Goal: Task Accomplishment & Management: Manage account settings

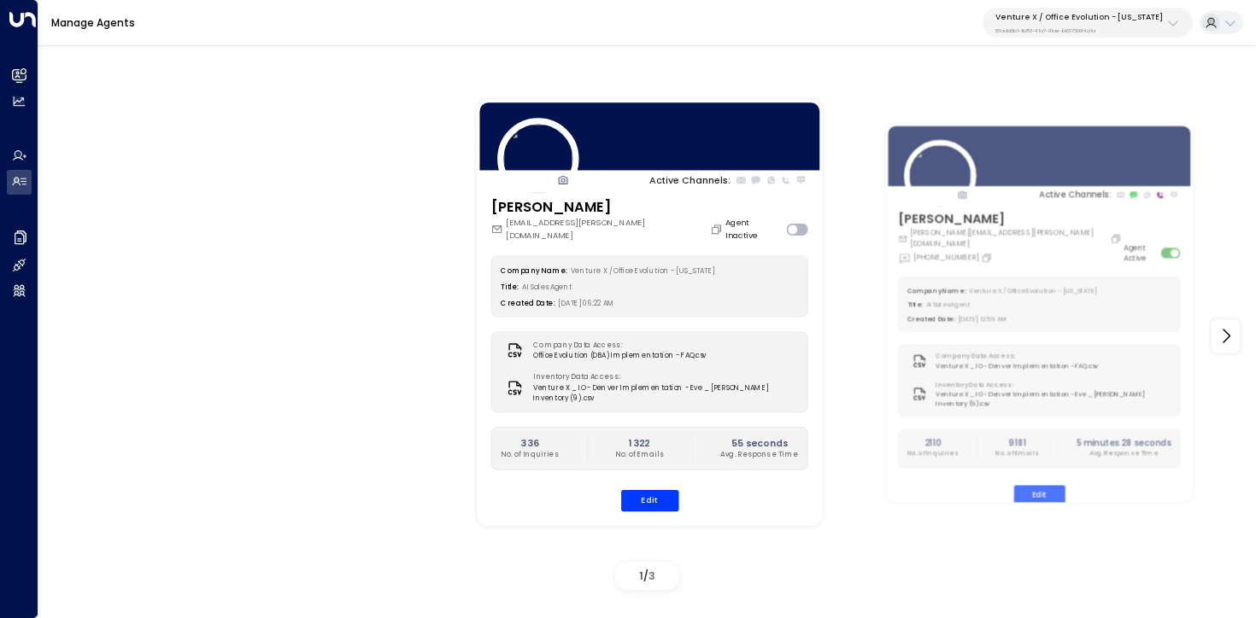
click at [1077, 36] on button "Venture X / Office Evolution - Colorado 55add3b1-1b83-41a7-91ae-b657300f4a1a" at bounding box center [1087, 23] width 210 height 30
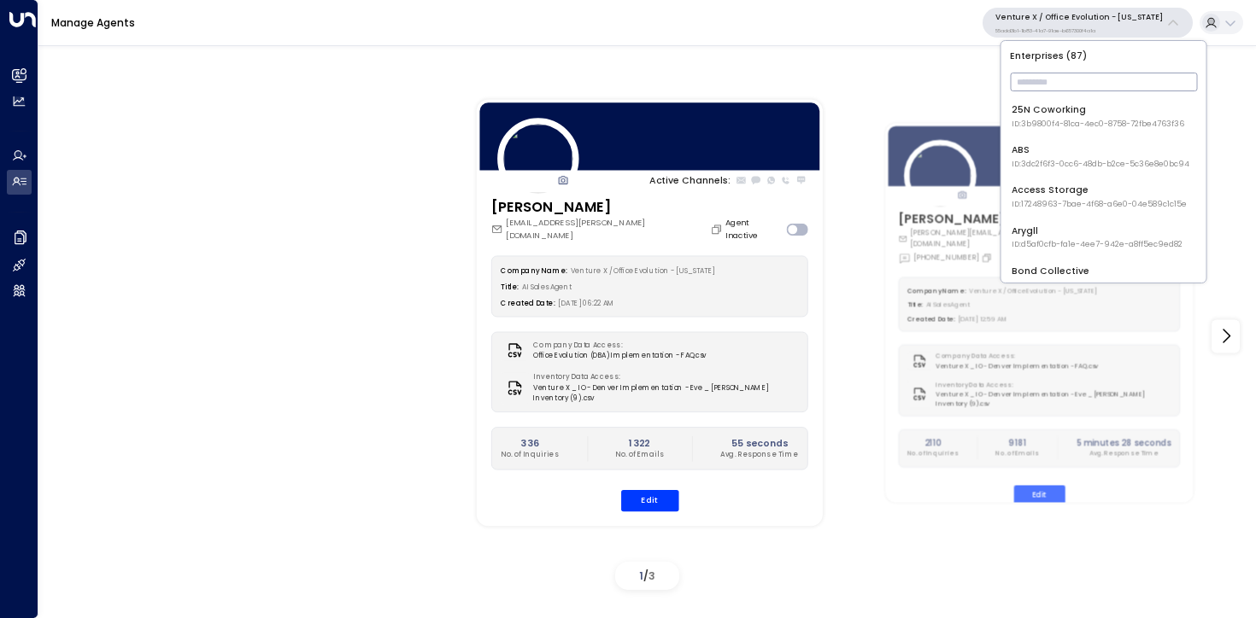
click at [1078, 89] on input "text" at bounding box center [1103, 81] width 187 height 27
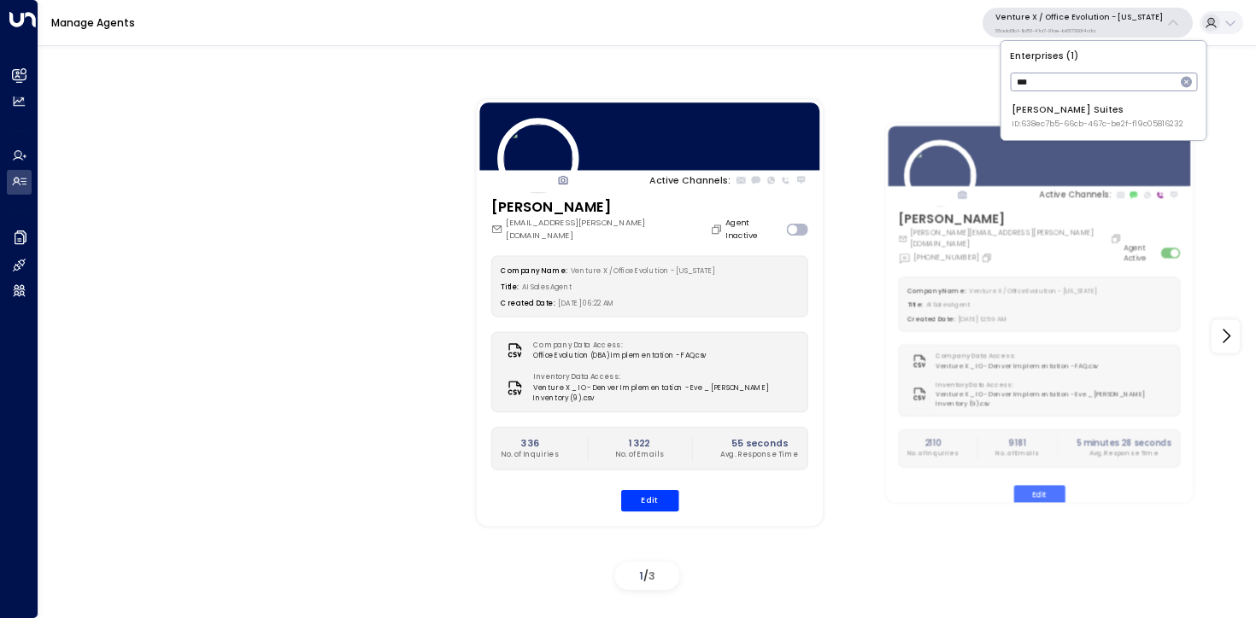
type input "***"
click at [1031, 121] on span "ID: 638ec7b5-66cb-467c-be2f-f19c05816232" at bounding box center [1097, 125] width 172 height 12
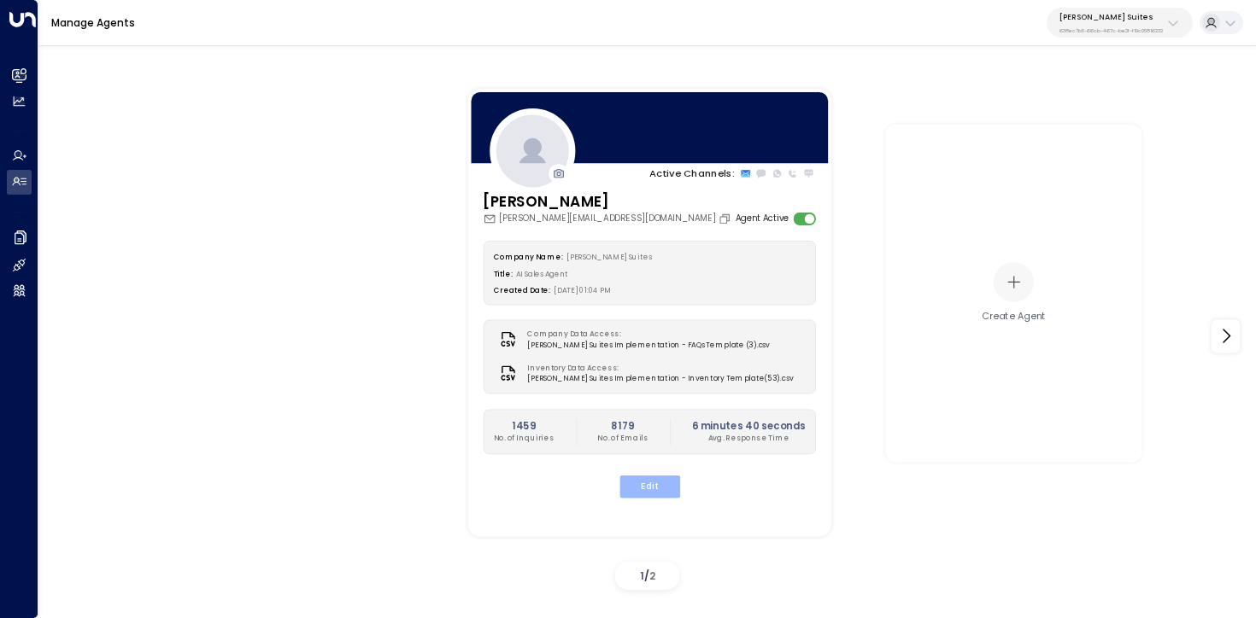
click at [658, 484] on button "Edit" at bounding box center [648, 487] width 61 height 22
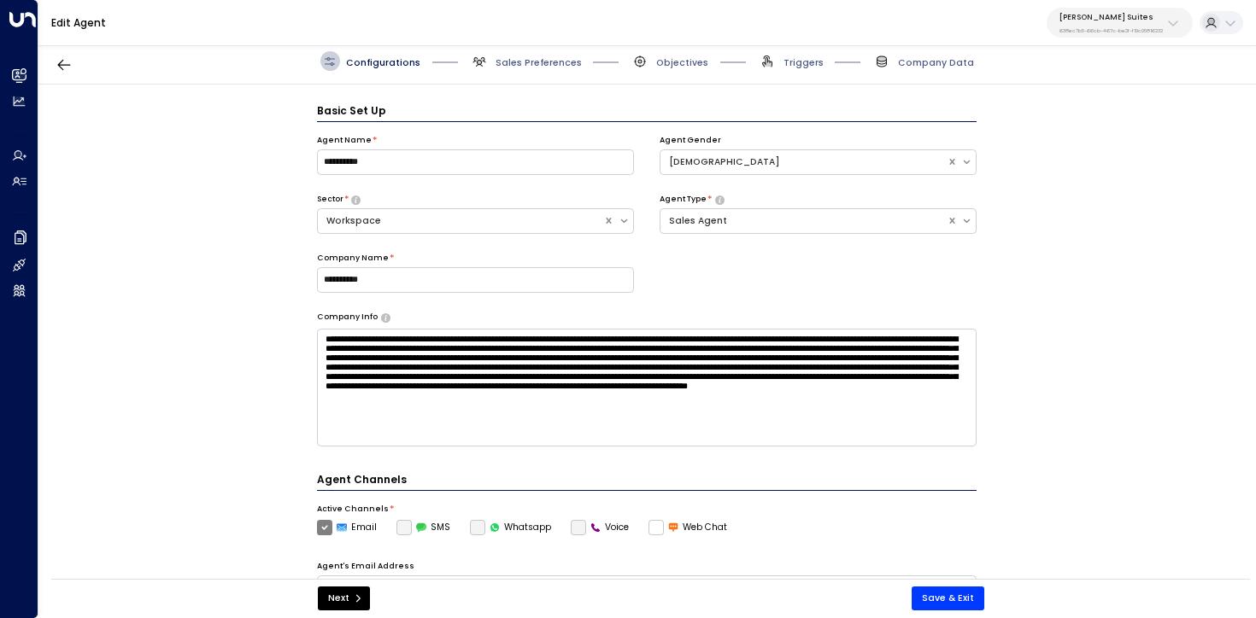
scroll to position [19, 0]
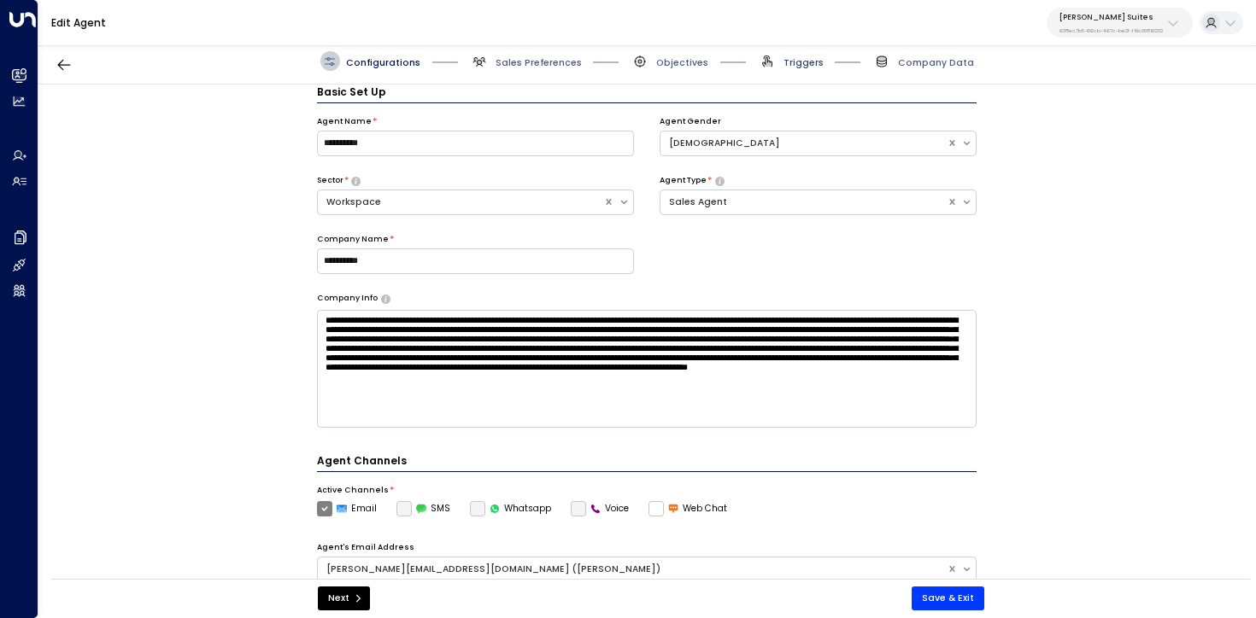
click at [794, 58] on span "Triggers" at bounding box center [803, 62] width 40 height 13
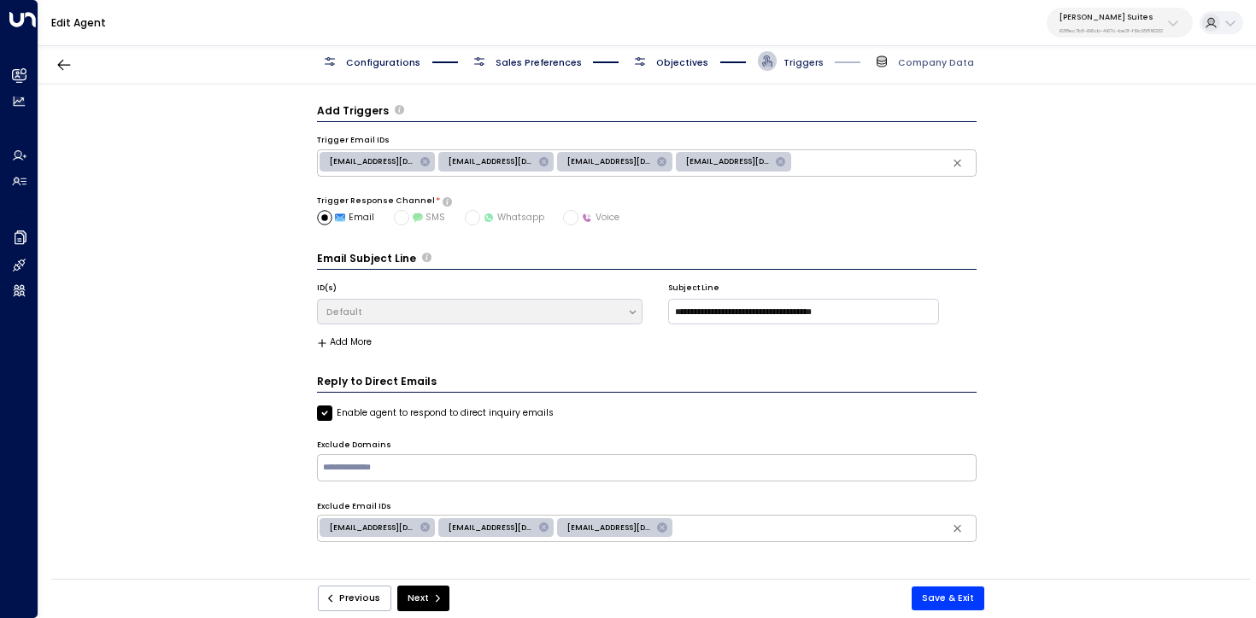
scroll to position [0, 0]
click at [659, 71] on div "Configurations Sales Preferences Objectives Triggers Company Data" at bounding box center [646, 61] width 1217 height 46
click at [682, 62] on span "Objectives" at bounding box center [682, 62] width 52 height 13
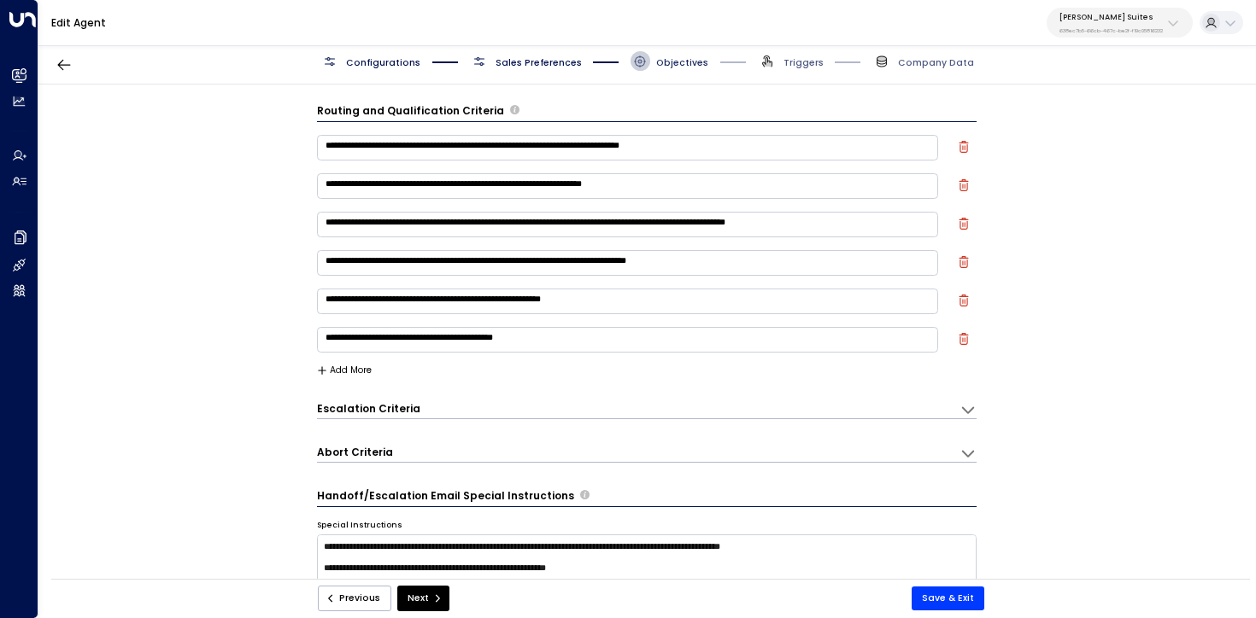
scroll to position [19, 0]
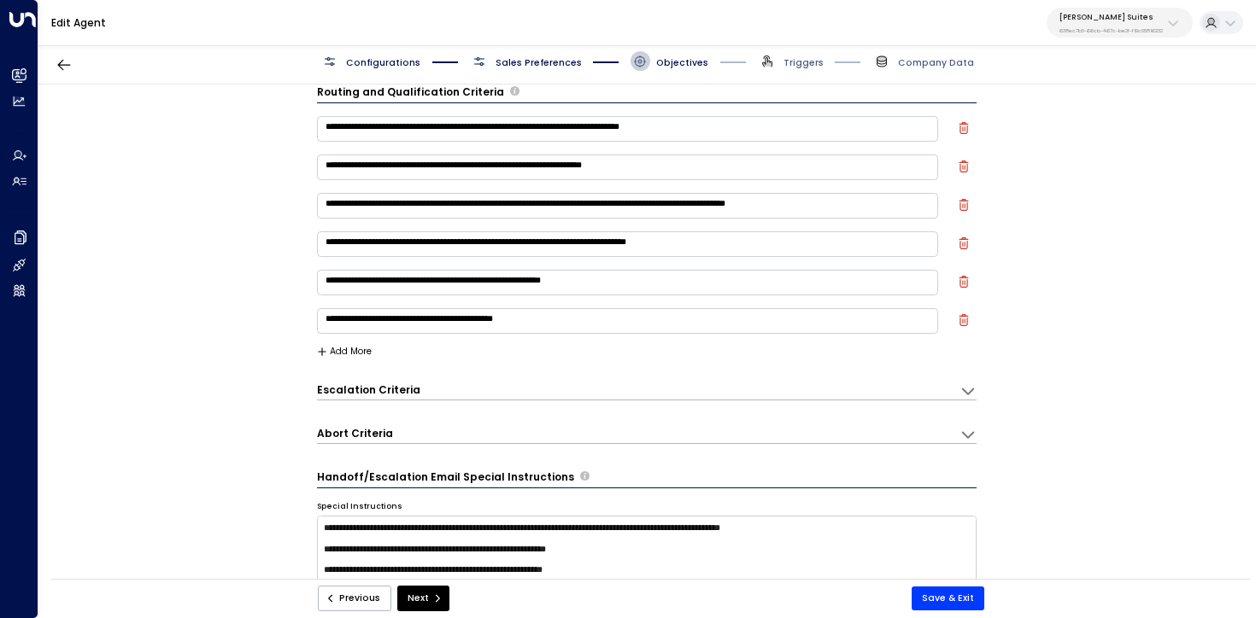
click at [618, 380] on div "**********" at bounding box center [647, 389] width 660 height 25
click at [618, 394] on div "Escalation Criteria Reset" at bounding box center [632, 390] width 630 height 15
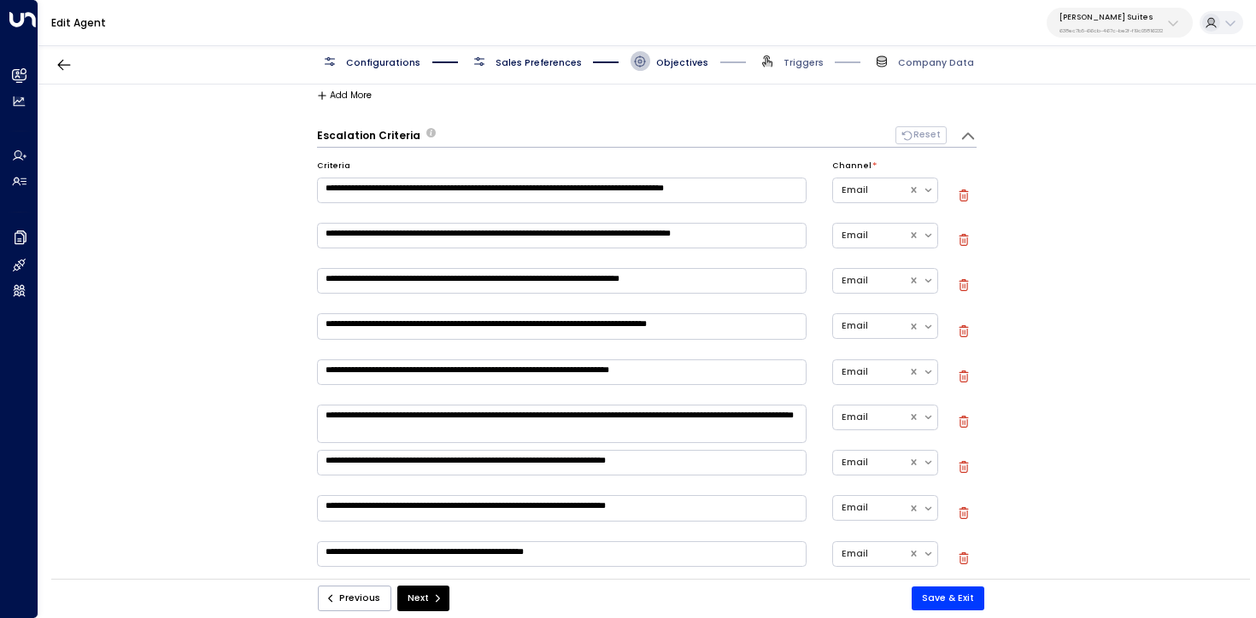
scroll to position [289, 0]
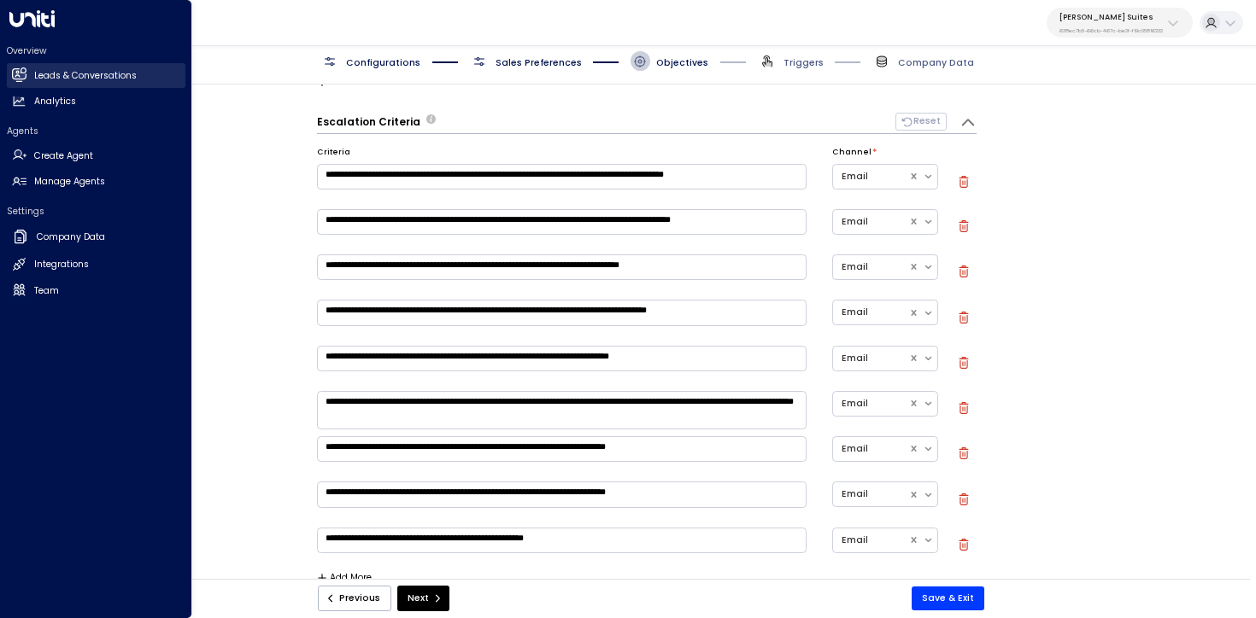
click at [17, 85] on link "Leads & Conversations Leads & Conversations" at bounding box center [96, 75] width 179 height 25
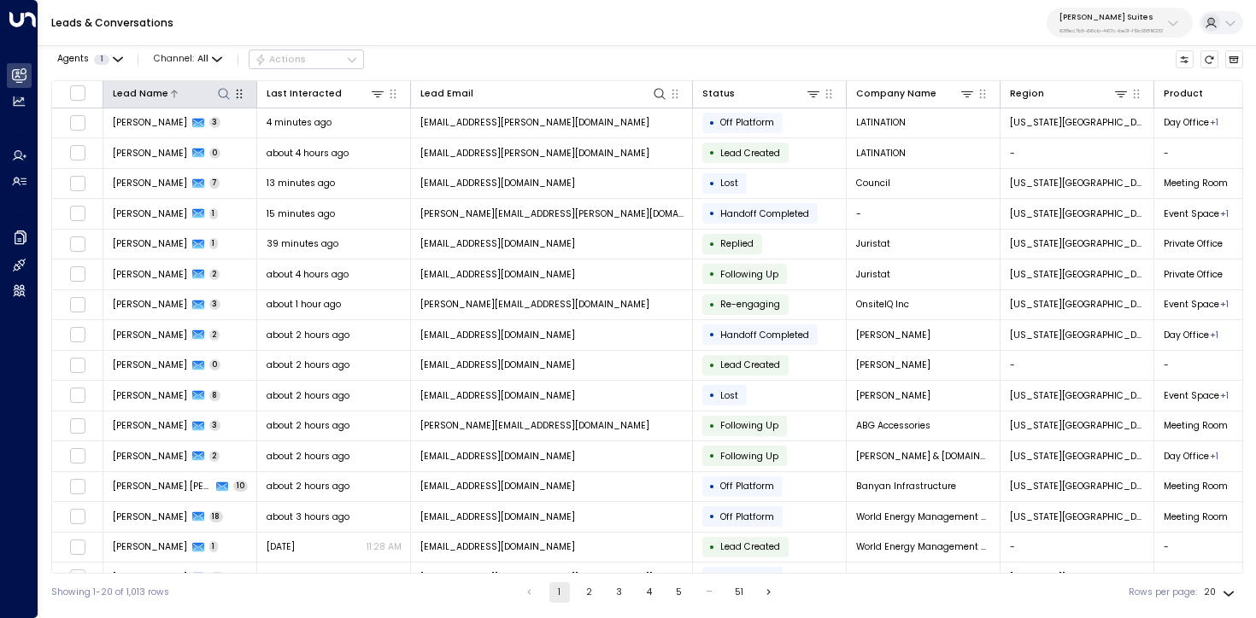
click at [220, 87] on icon at bounding box center [224, 94] width 14 height 14
type input "*********"
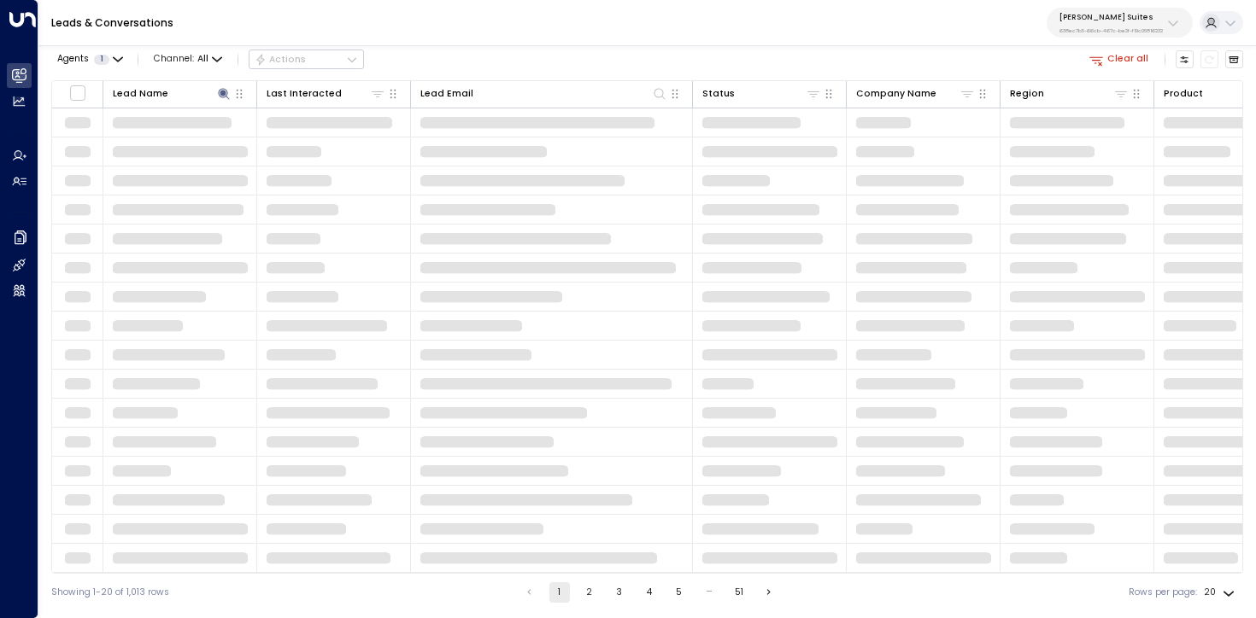
click at [508, 44] on div "Leads & Conversations Jay Suites 638ec7b5-66cb-467c-be2f-f19c05816232" at bounding box center [646, 23] width 1217 height 46
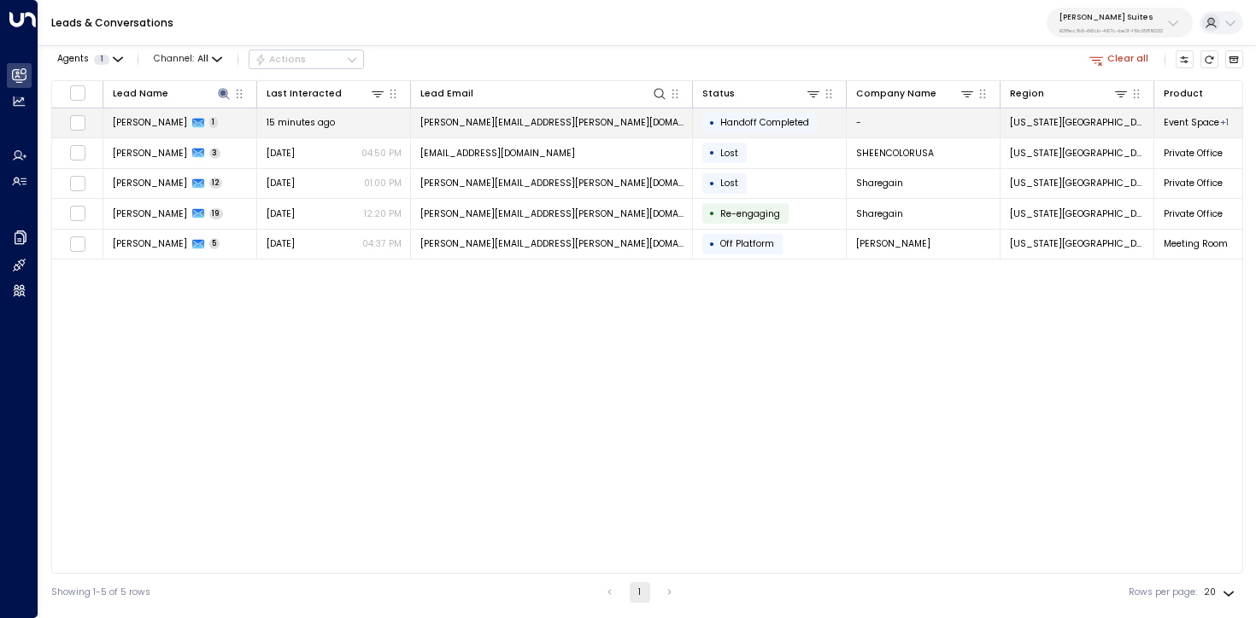
click at [230, 113] on td "Elizabeth Galle 1" at bounding box center [180, 123] width 154 height 30
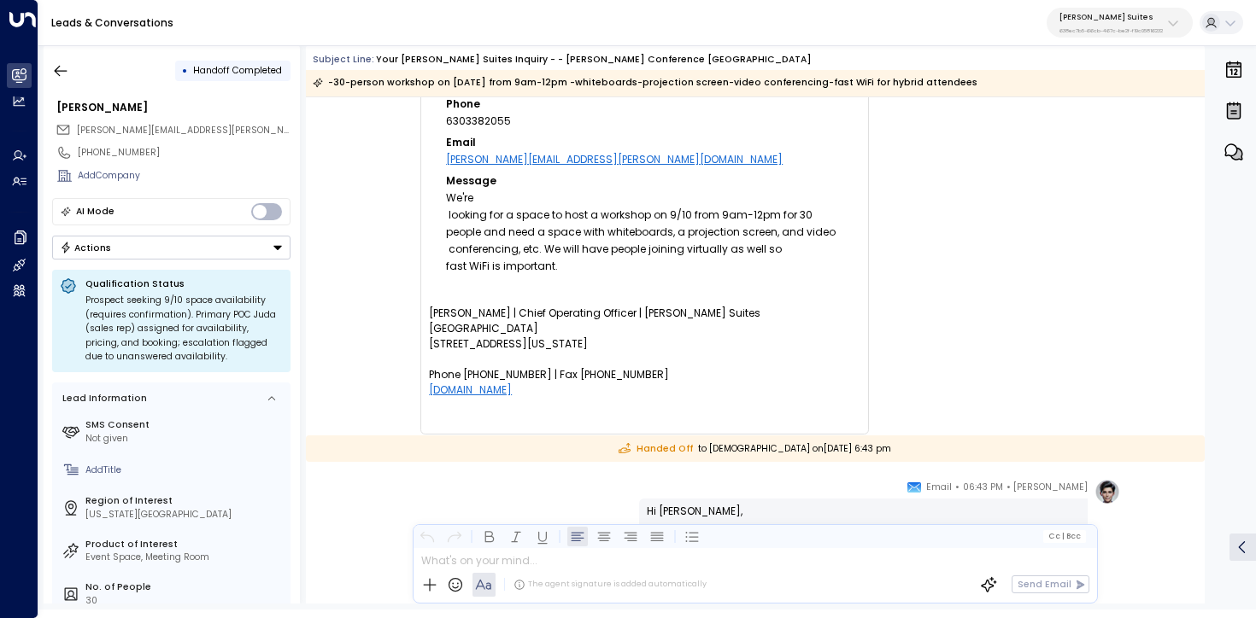
scroll to position [627, 0]
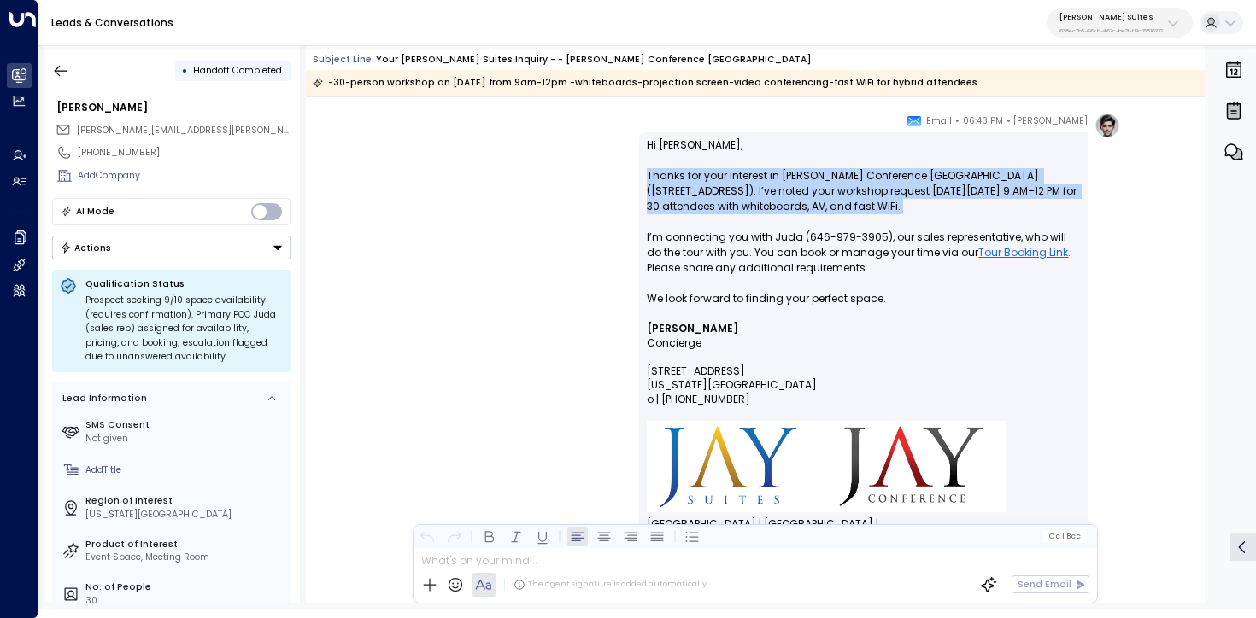
drag, startPoint x: 917, startPoint y: 215, endPoint x: 628, endPoint y: 175, distance: 291.5
click at [628, 175] on div "Leo Hudson • 06:43 PM • Email Hi Elizabeth, Thanks for your interest in Jay Con…" at bounding box center [754, 379] width 730 height 533
copy p "Thanks for your interest in Jay Conference Bryant Park (109 W 39th St, 2nd Fl).…"
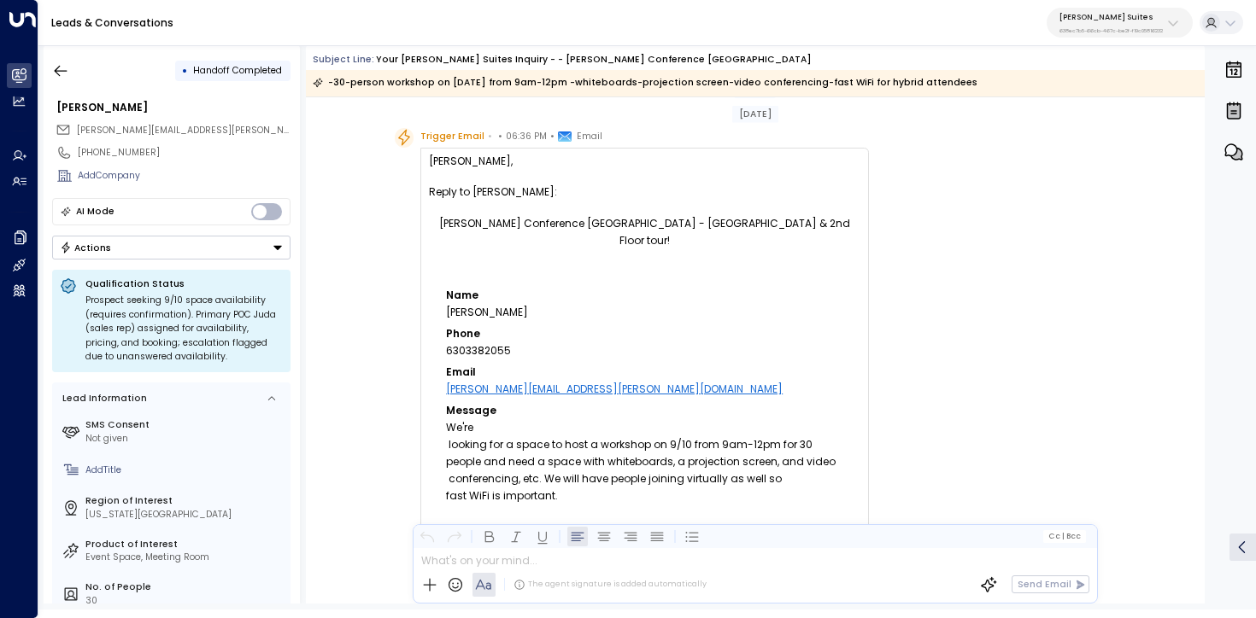
scroll to position [0, 0]
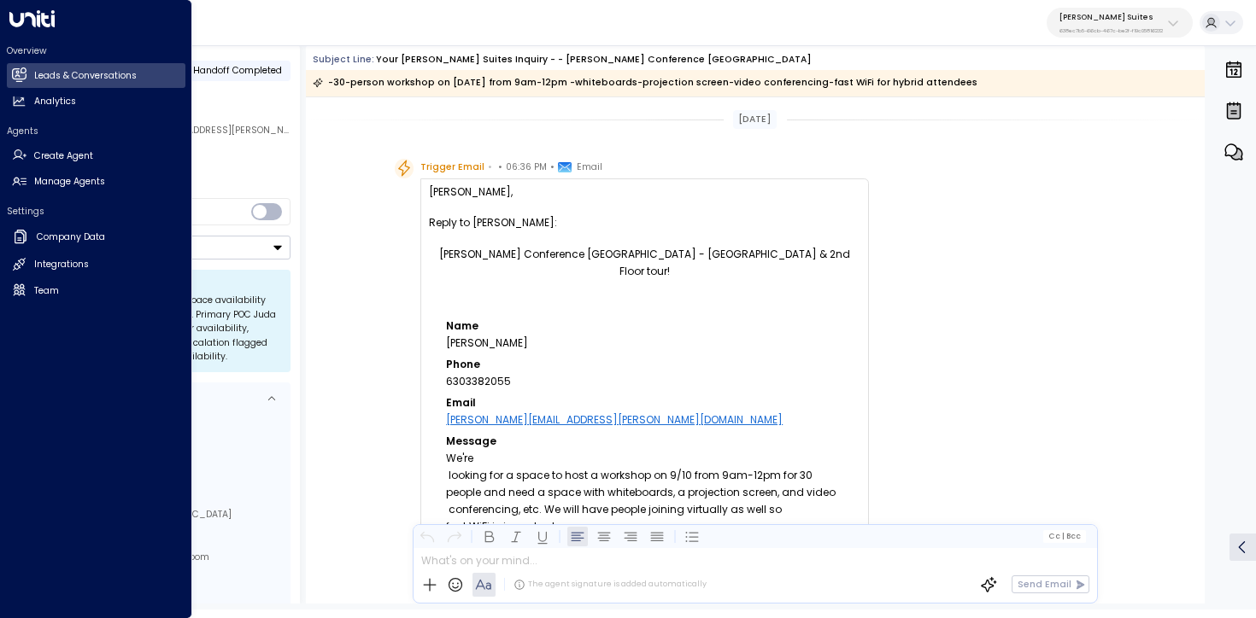
click at [26, 168] on div "Agents Create Agent Create Agent Manage Agents Manage Agents" at bounding box center [96, 160] width 179 height 70
click at [26, 187] on link "Manage Agents Manage Agents" at bounding box center [96, 182] width 179 height 25
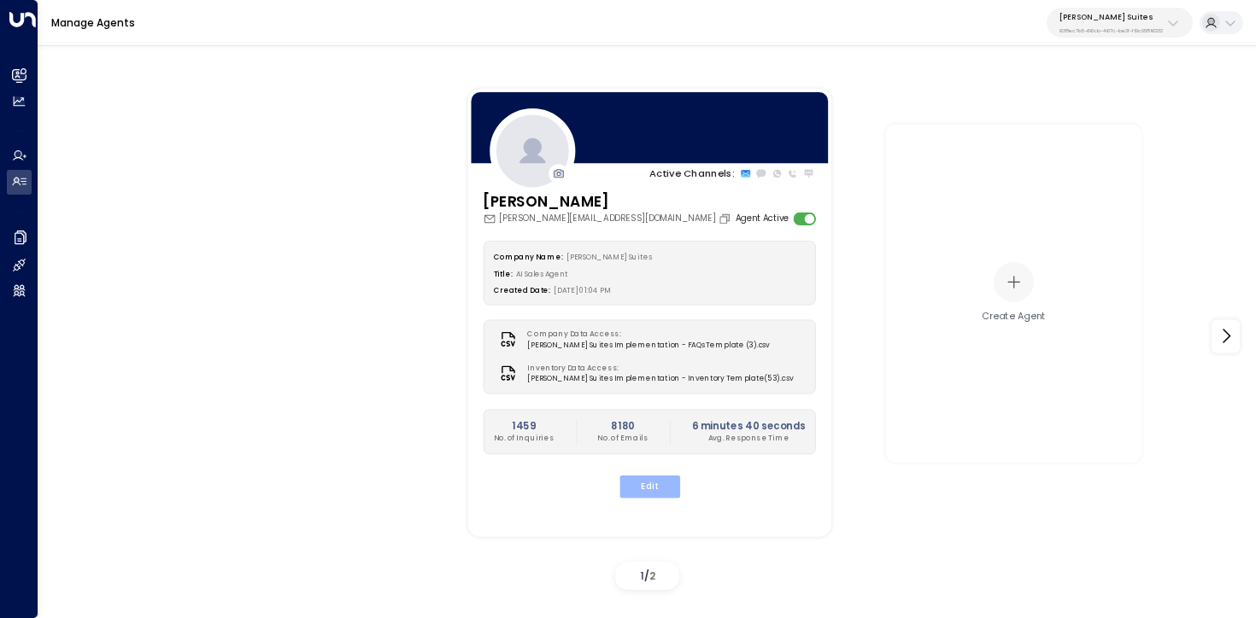
click at [630, 477] on button "Edit" at bounding box center [648, 487] width 61 height 22
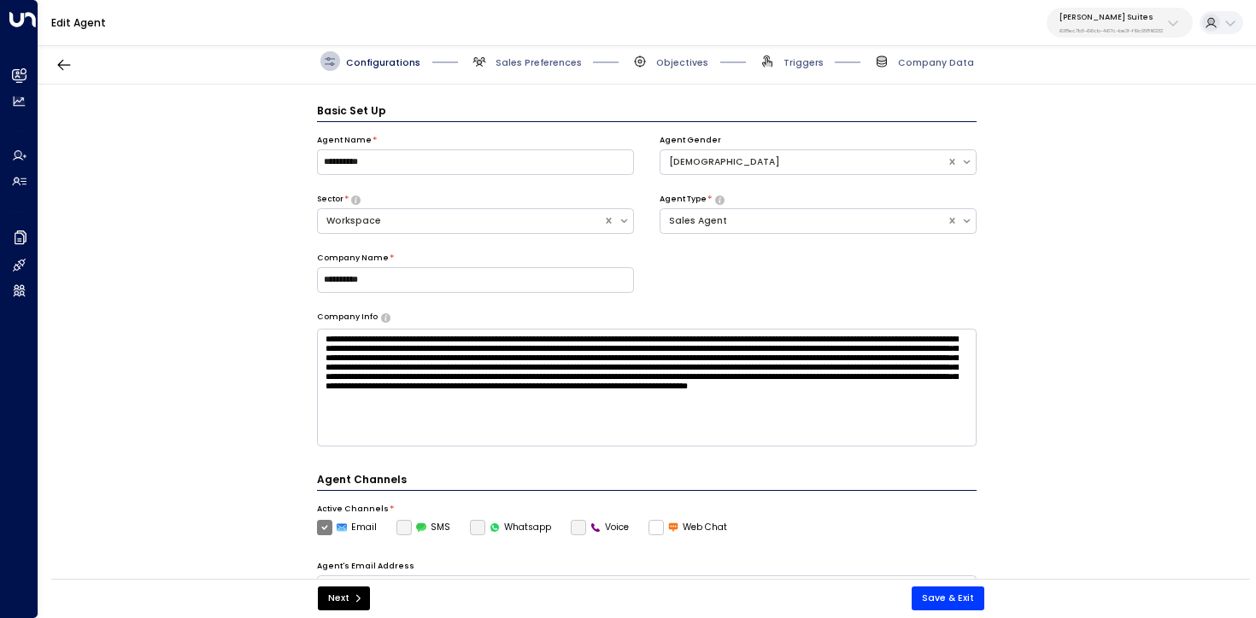
scroll to position [19, 0]
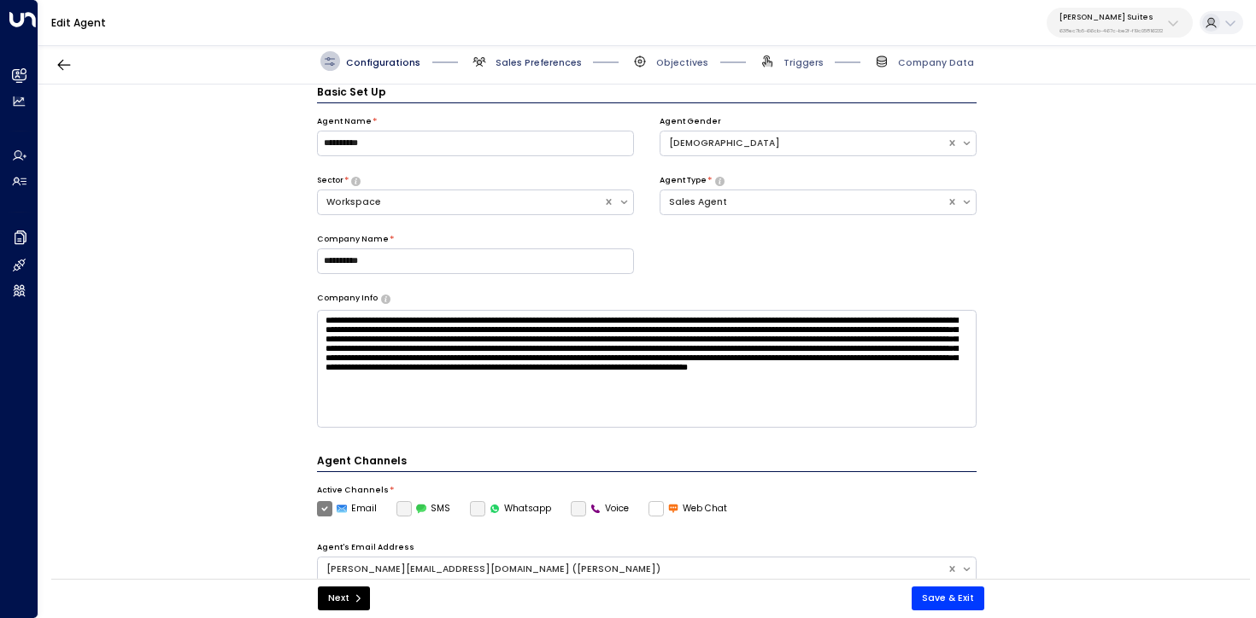
click at [531, 67] on span "Sales Preferences" at bounding box center [538, 62] width 86 height 13
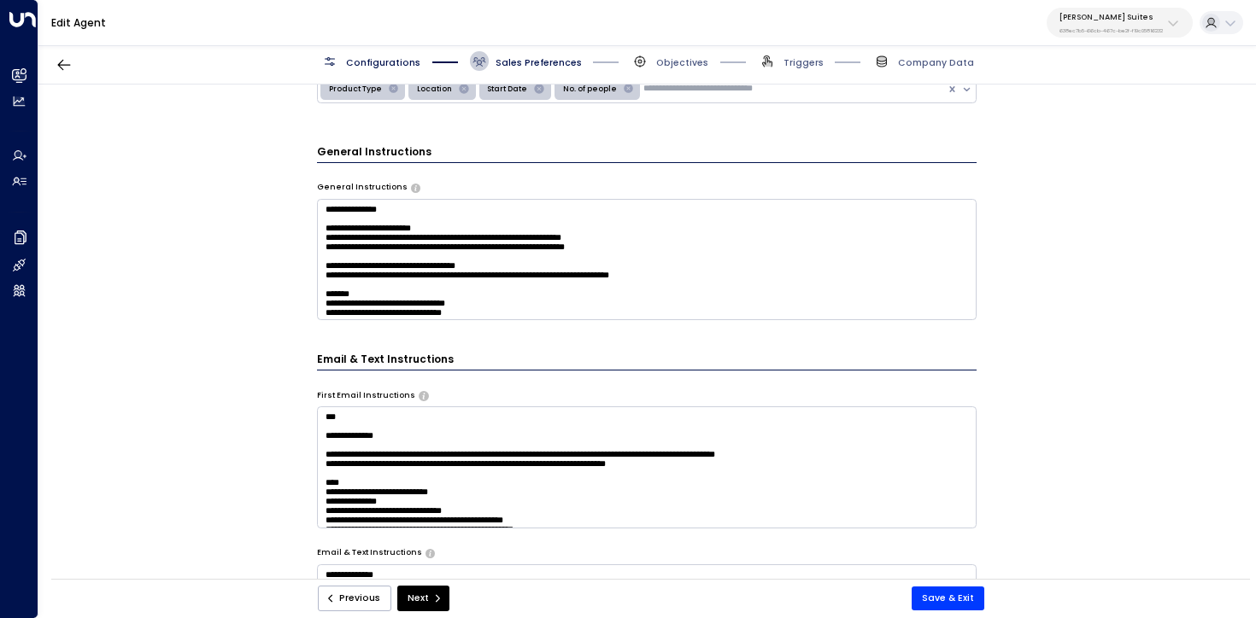
scroll to position [319, 0]
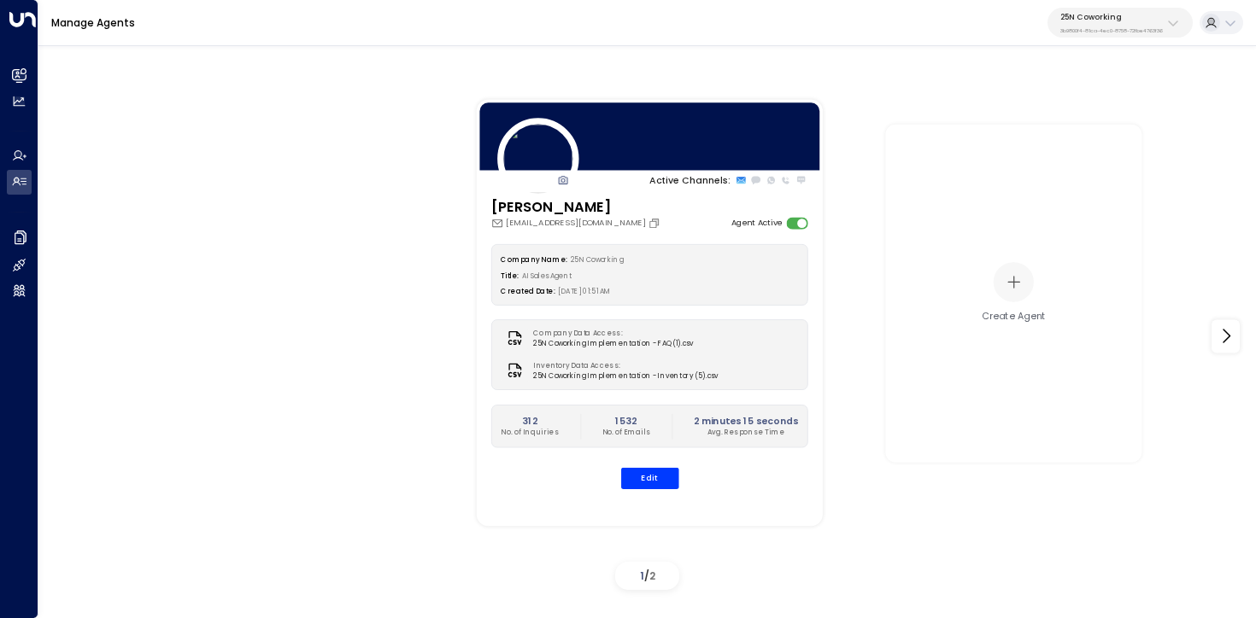
click at [1121, 27] on p "3b9800f4-81ca-4ec0-8758-72fbe4763f36" at bounding box center [1111, 30] width 102 height 7
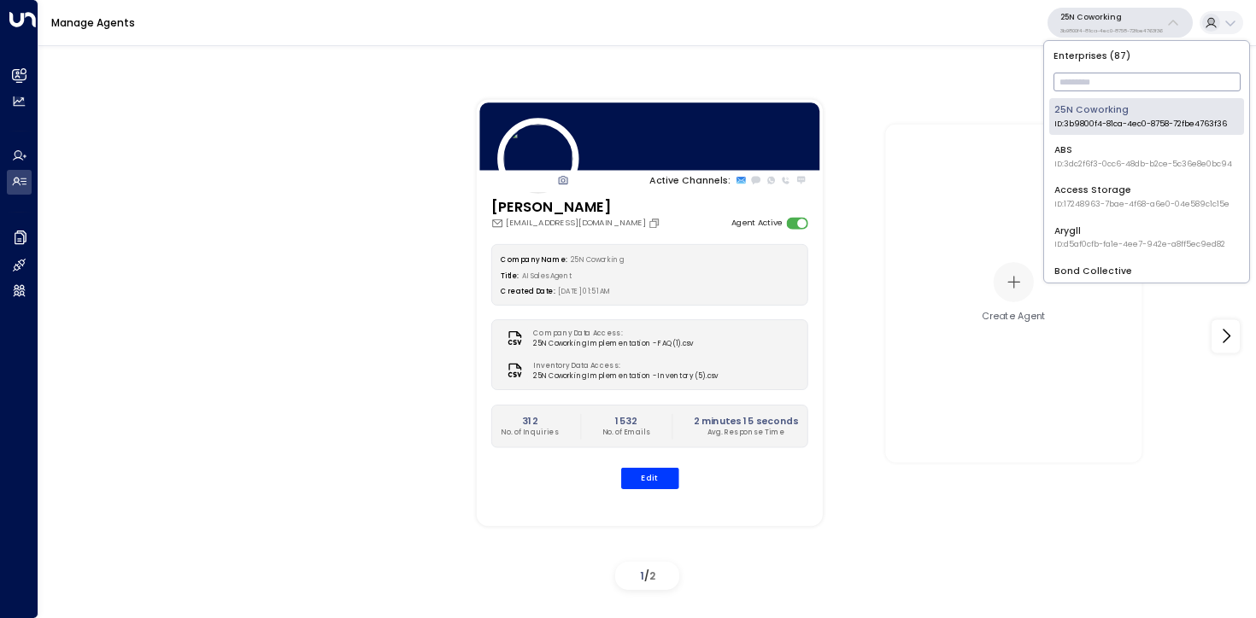
click at [1096, 83] on input "text" at bounding box center [1146, 81] width 187 height 27
type input "*"
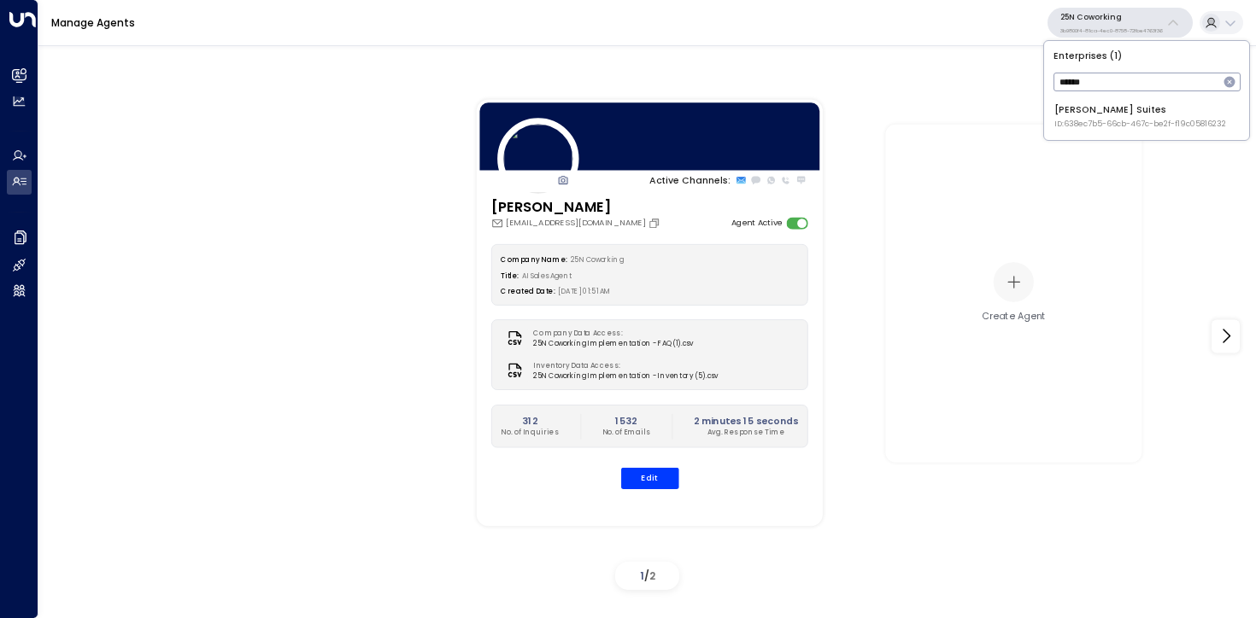
type input "******"
click at [1081, 117] on div "Jay Suites ID: 638ec7b5-66cb-467c-be2f-f19c05816232" at bounding box center [1140, 116] width 172 height 26
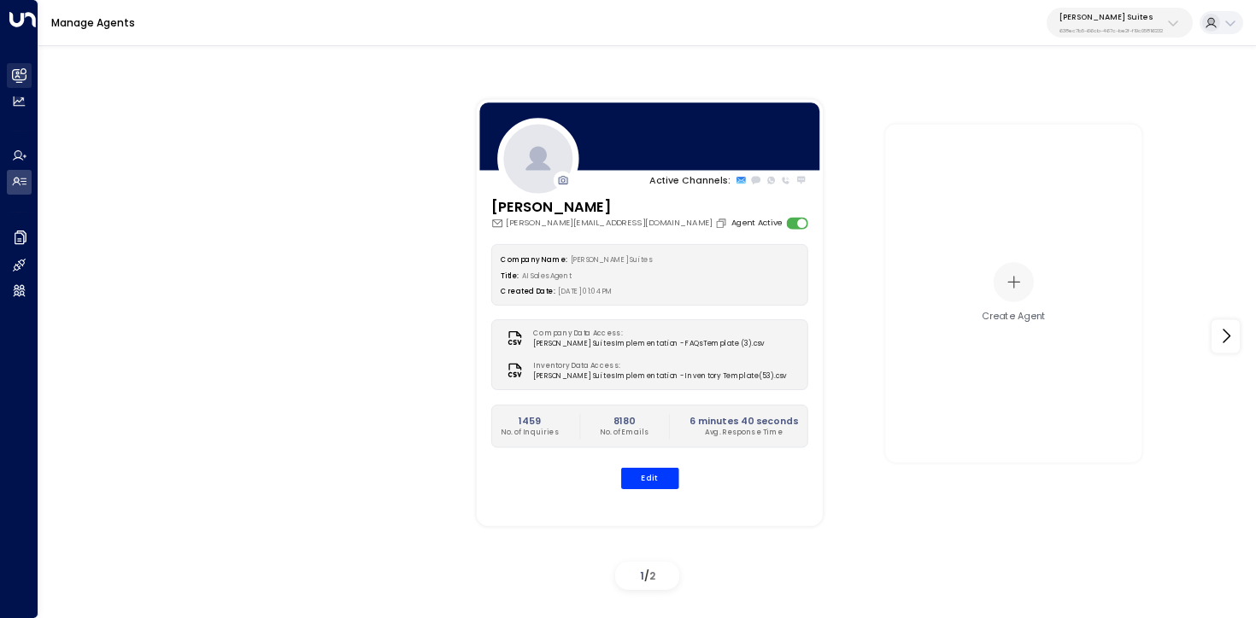
click at [13, 84] on link "Leads & Conversations Leads & Conversations" at bounding box center [19, 75] width 25 height 25
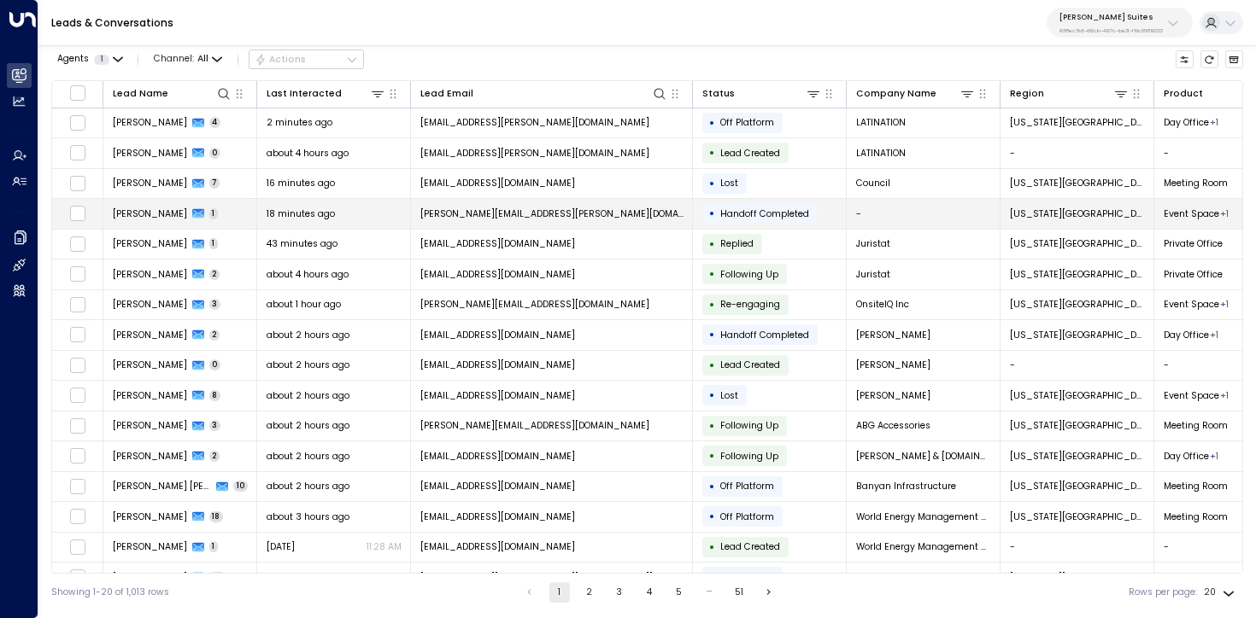
click at [233, 220] on td "Elizabeth Galle 1" at bounding box center [180, 214] width 154 height 30
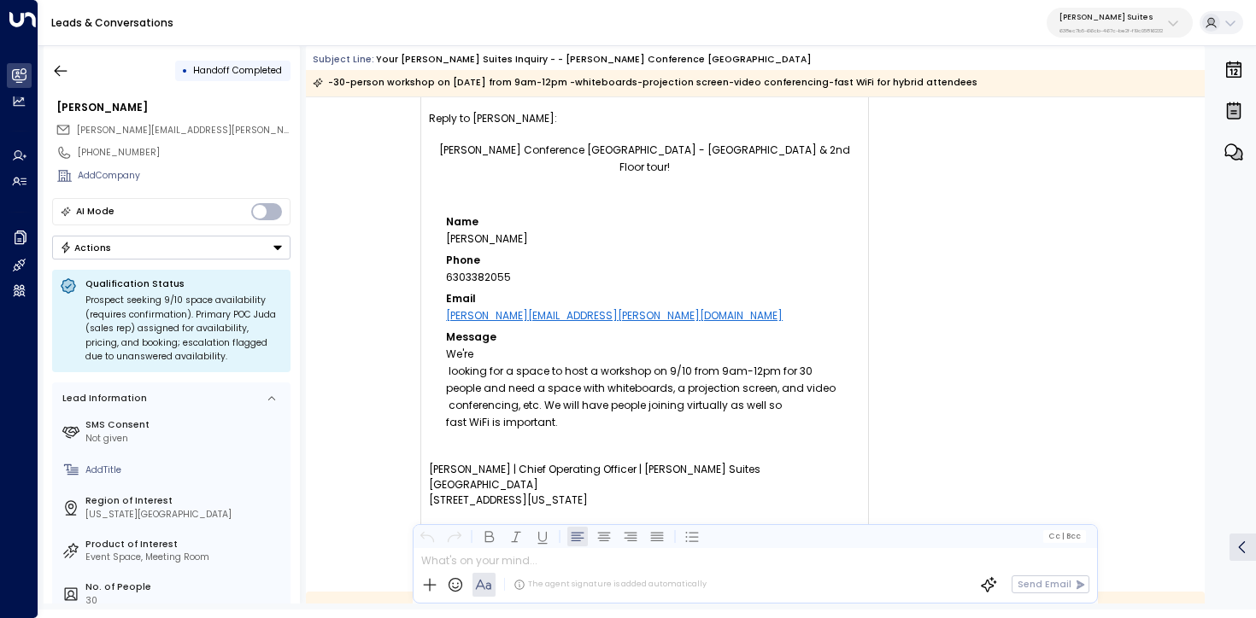
scroll to position [89, 0]
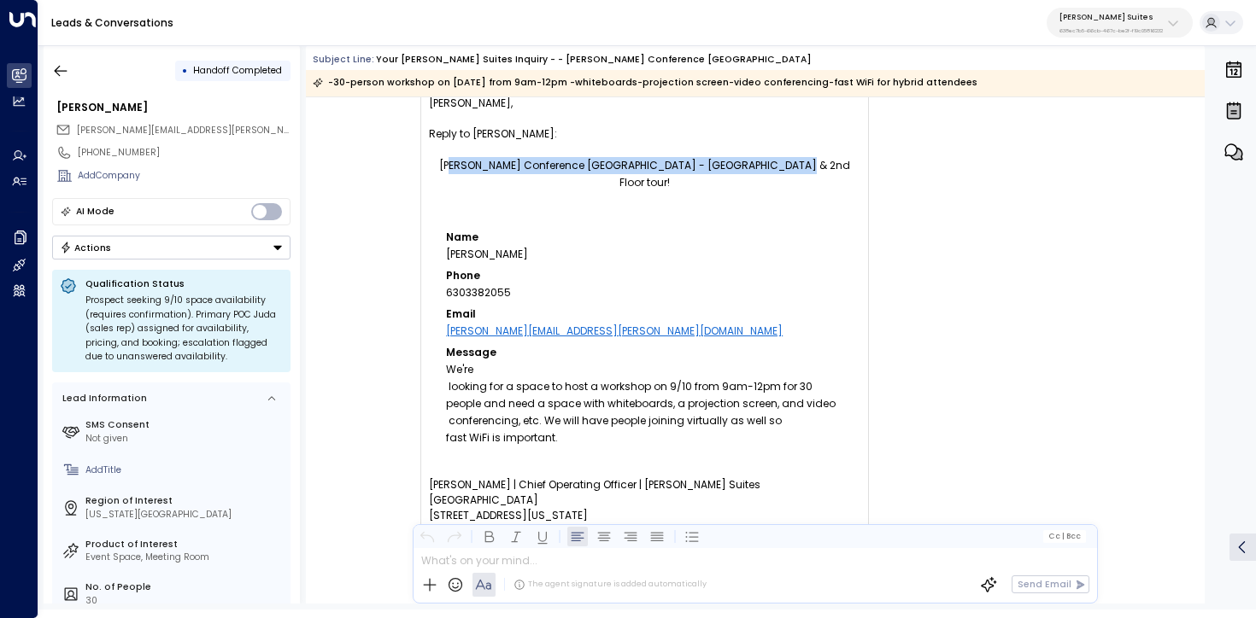
drag, startPoint x: 805, startPoint y: 164, endPoint x: 481, endPoint y: 163, distance: 324.6
click at [481, 163] on div "Jay Conference Bryant Park - Grand Concourse & 2nd Floor tour!" at bounding box center [644, 174] width 431 height 34
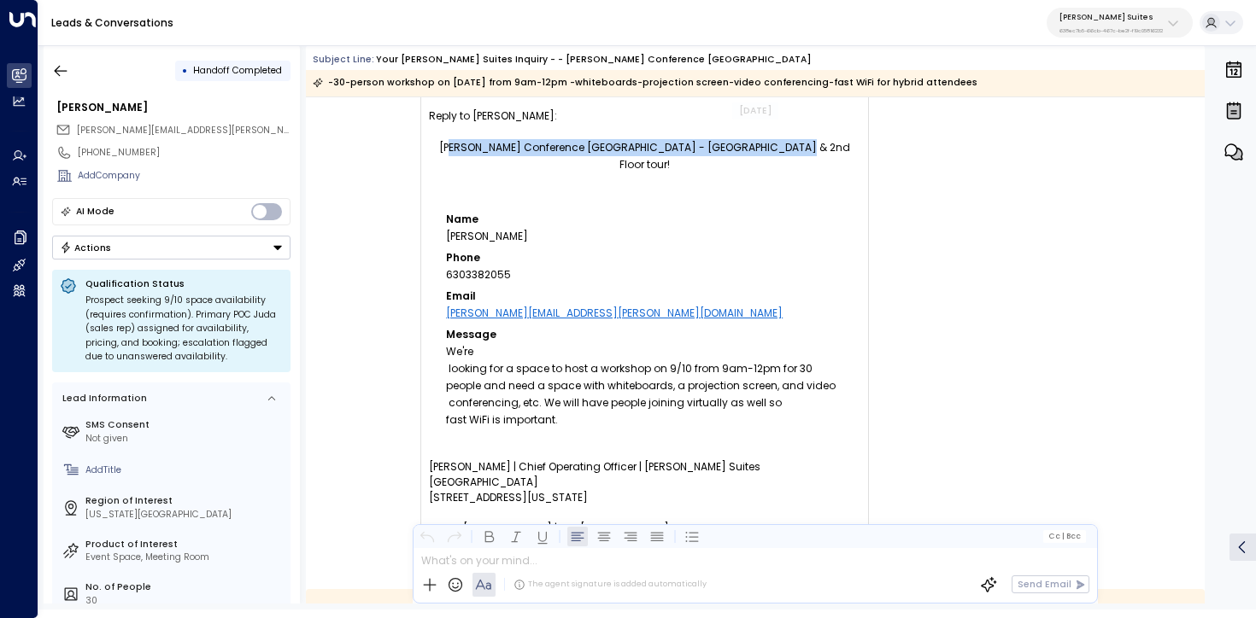
scroll to position [117, 0]
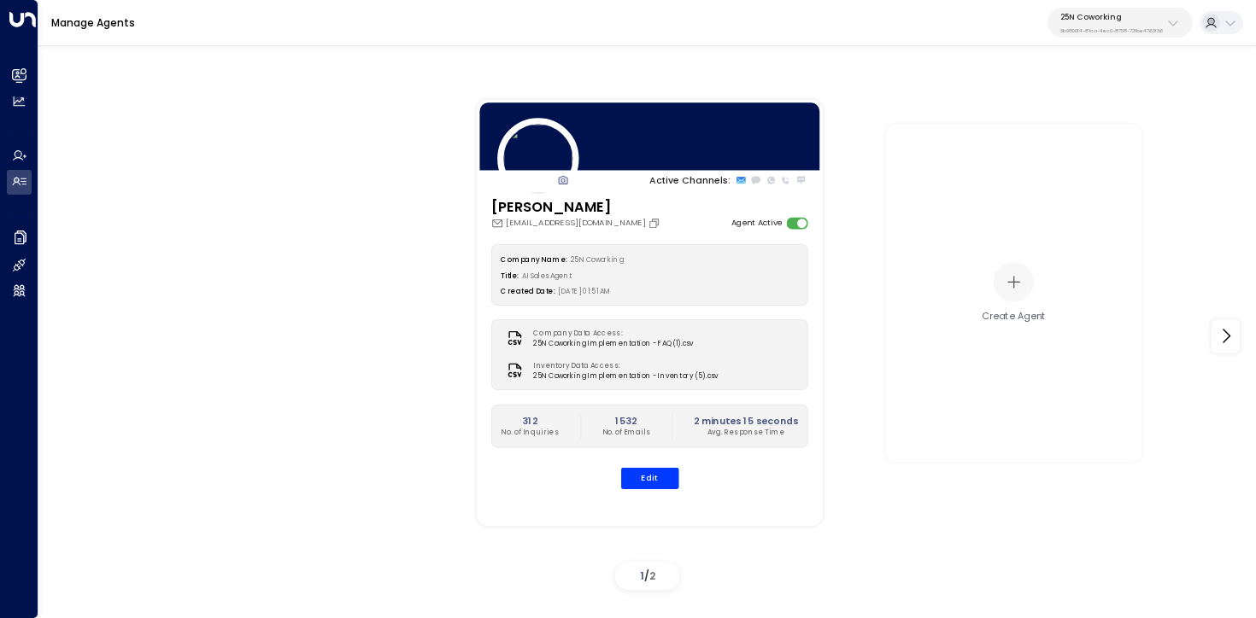
click at [1080, 18] on p "25N Coworking" at bounding box center [1111, 17] width 102 height 10
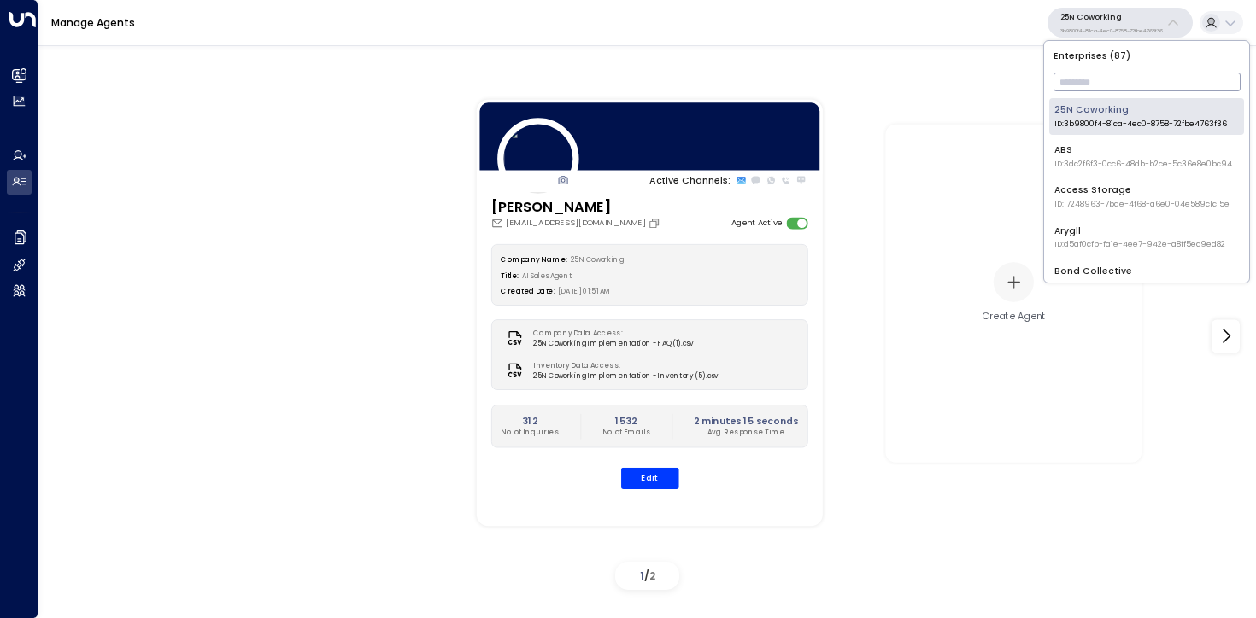
click at [1117, 79] on input "text" at bounding box center [1146, 81] width 187 height 27
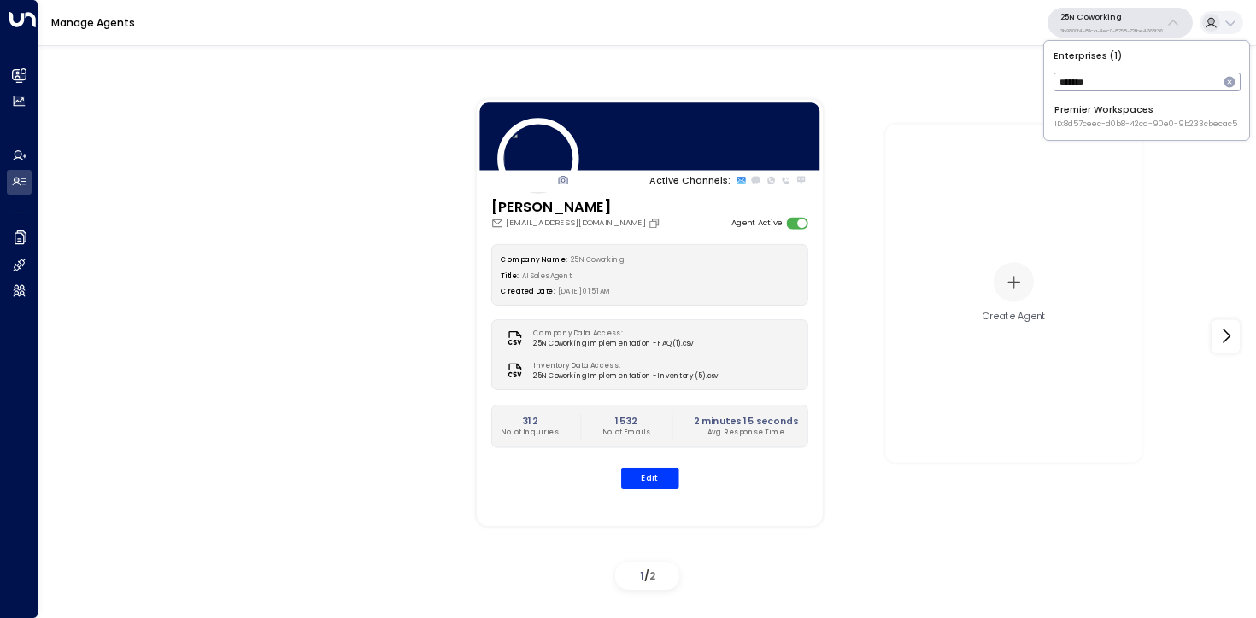
type input "*******"
click at [1092, 114] on div "Premier Workspaces ID: 8d57ceec-d0b8-42ca-90e0-9b233cbecac5" at bounding box center [1145, 116] width 183 height 26
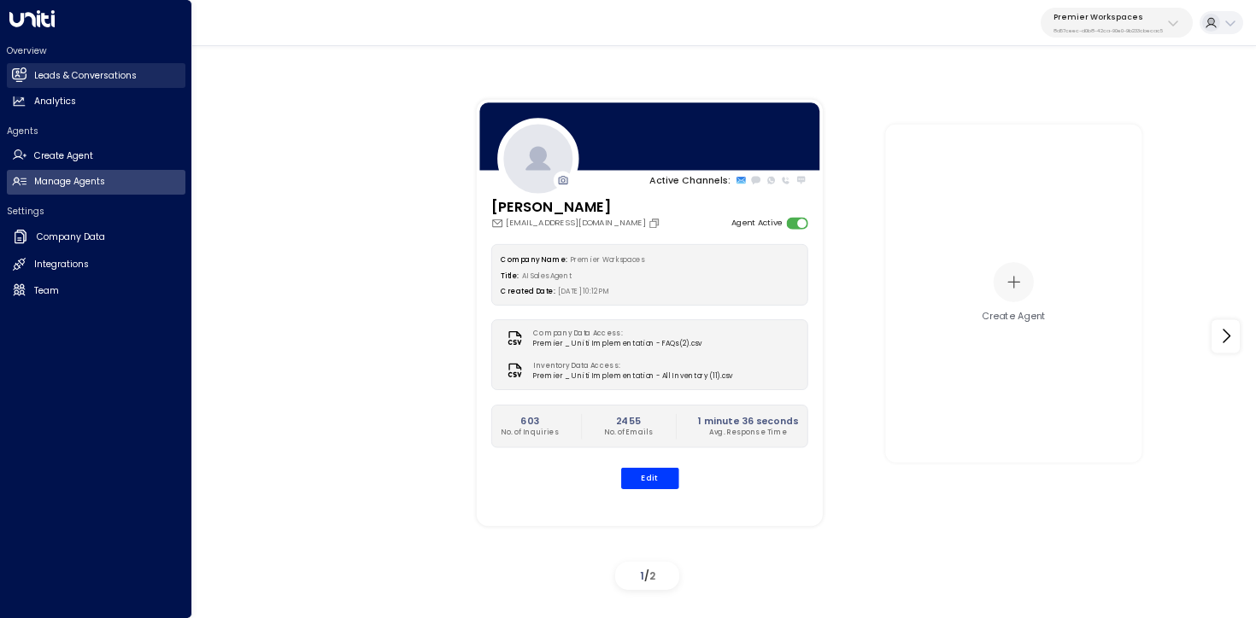
click at [59, 72] on h2 "Leads & Conversations" at bounding box center [85, 76] width 102 height 14
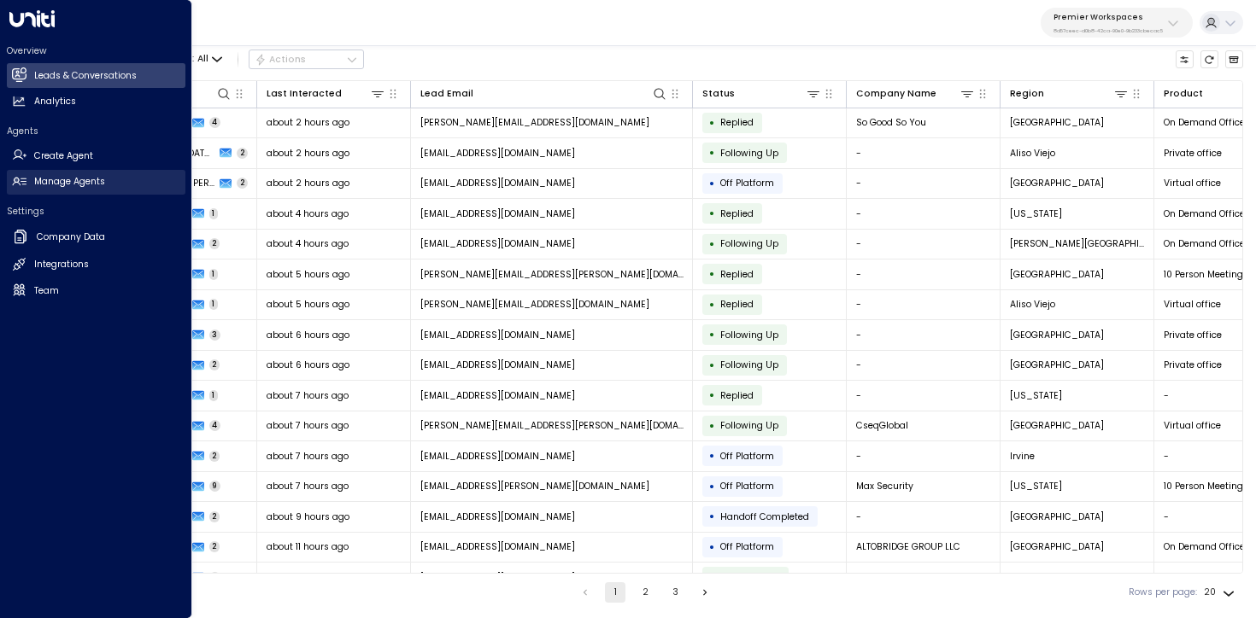
click at [23, 178] on icon at bounding box center [19, 182] width 14 height 9
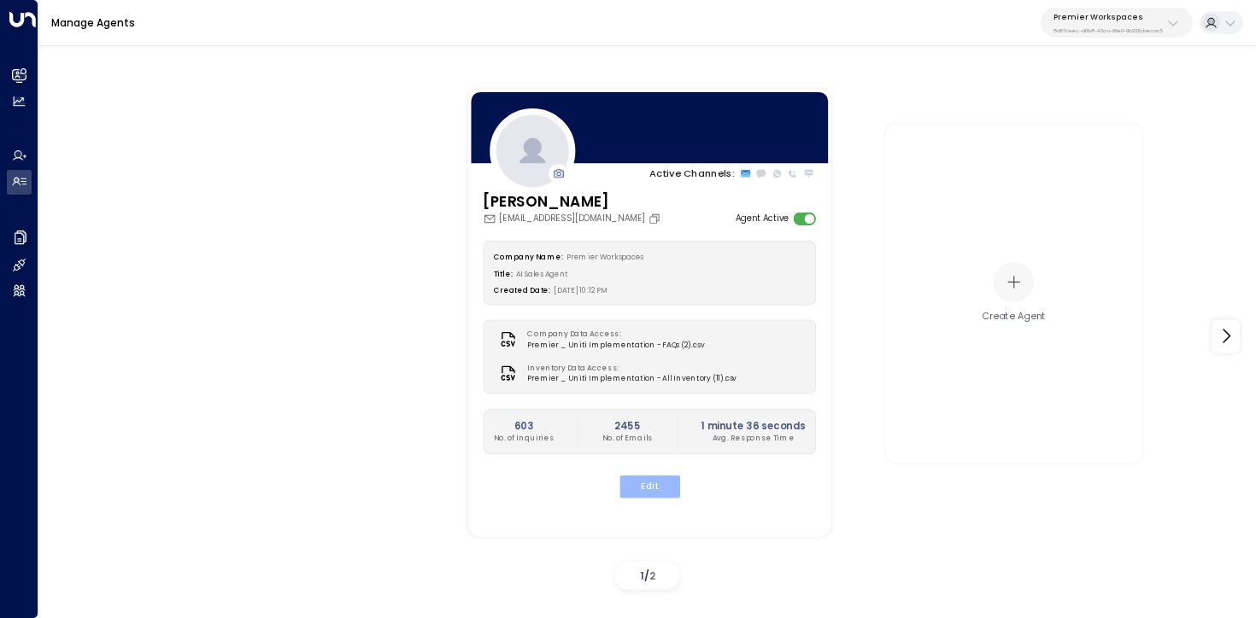
click at [639, 494] on button "Edit" at bounding box center [648, 487] width 61 height 22
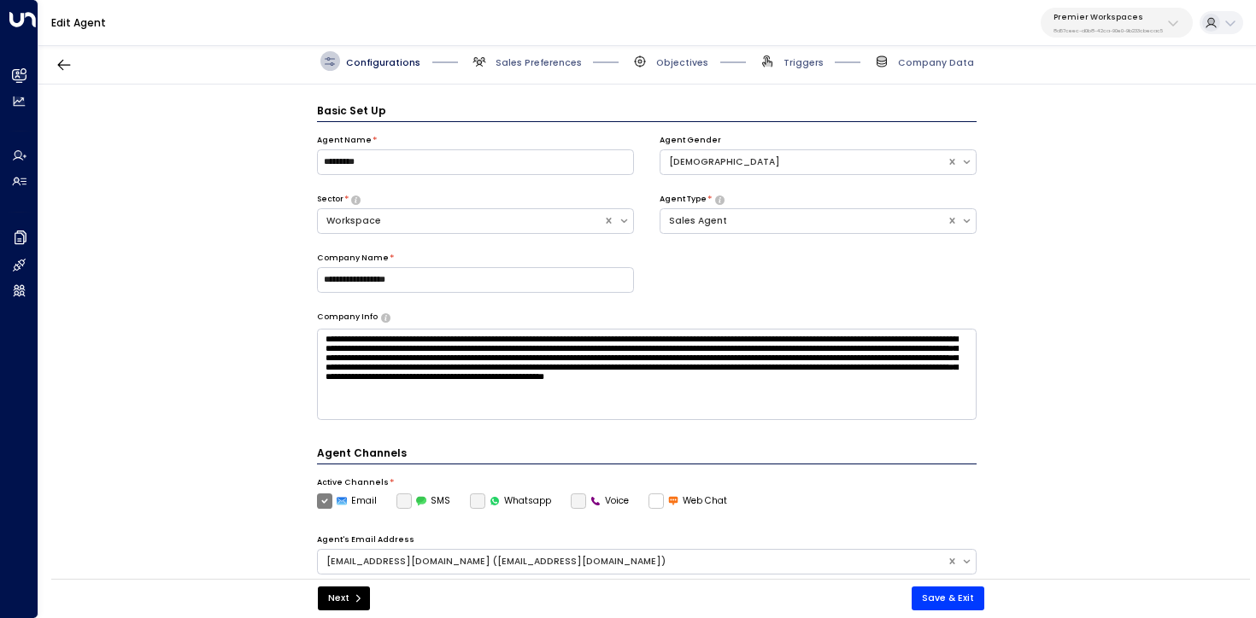
scroll to position [19, 0]
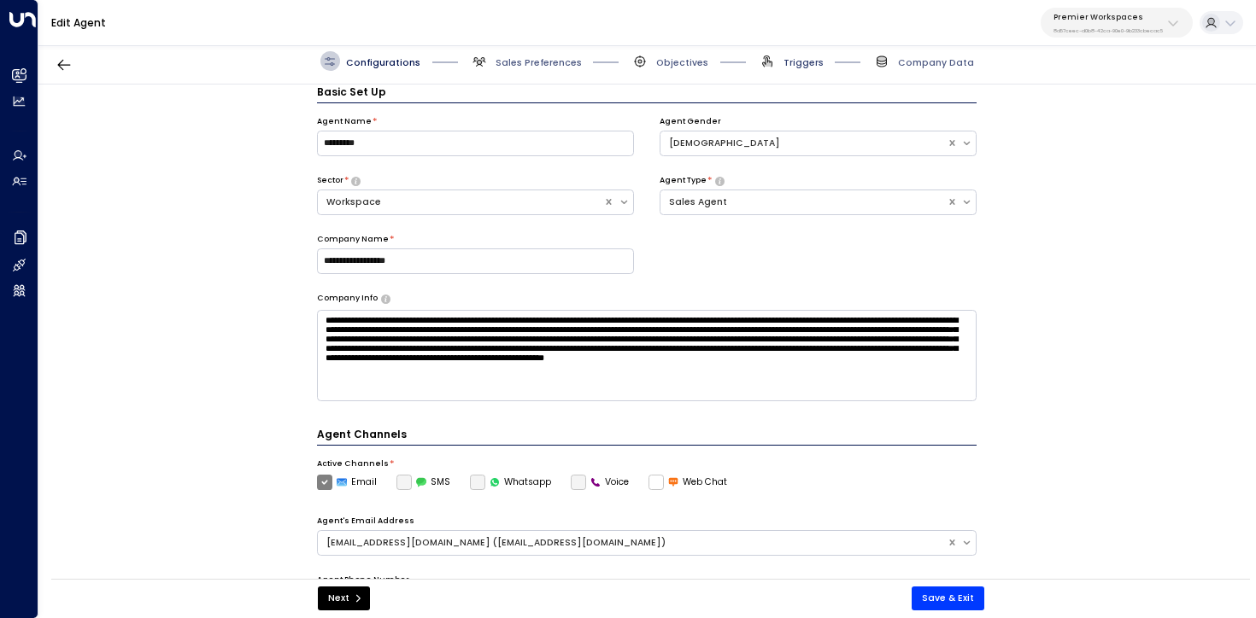
click at [811, 57] on span "Triggers" at bounding box center [803, 62] width 40 height 13
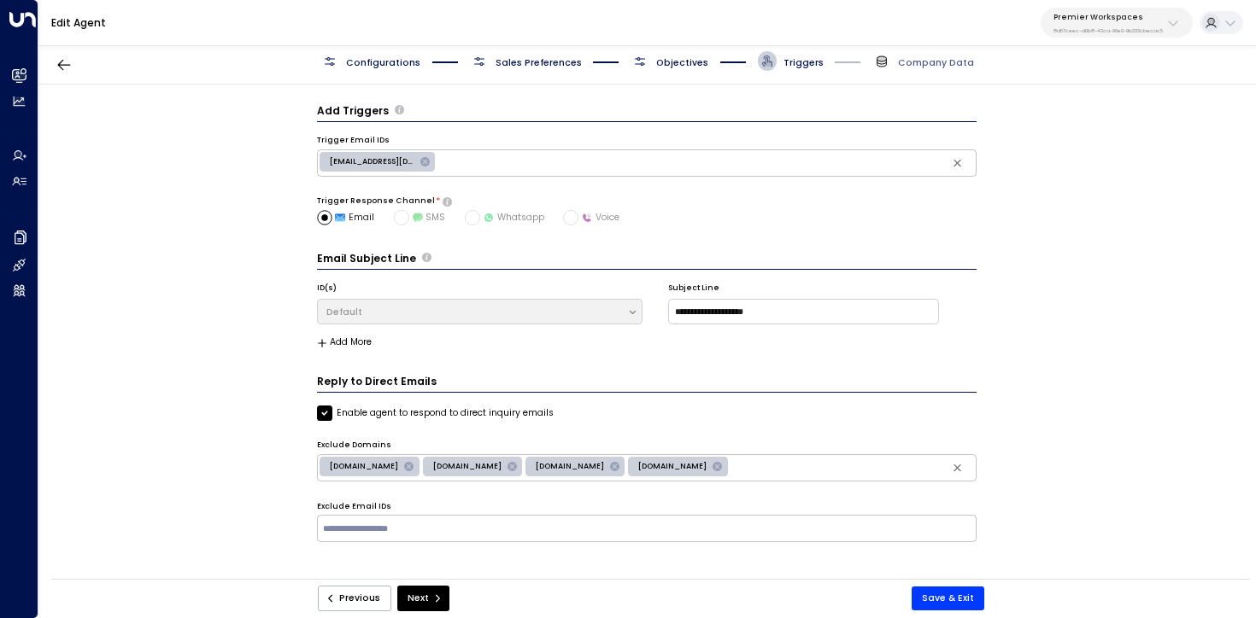
click at [686, 57] on span "Objectives" at bounding box center [682, 62] width 52 height 13
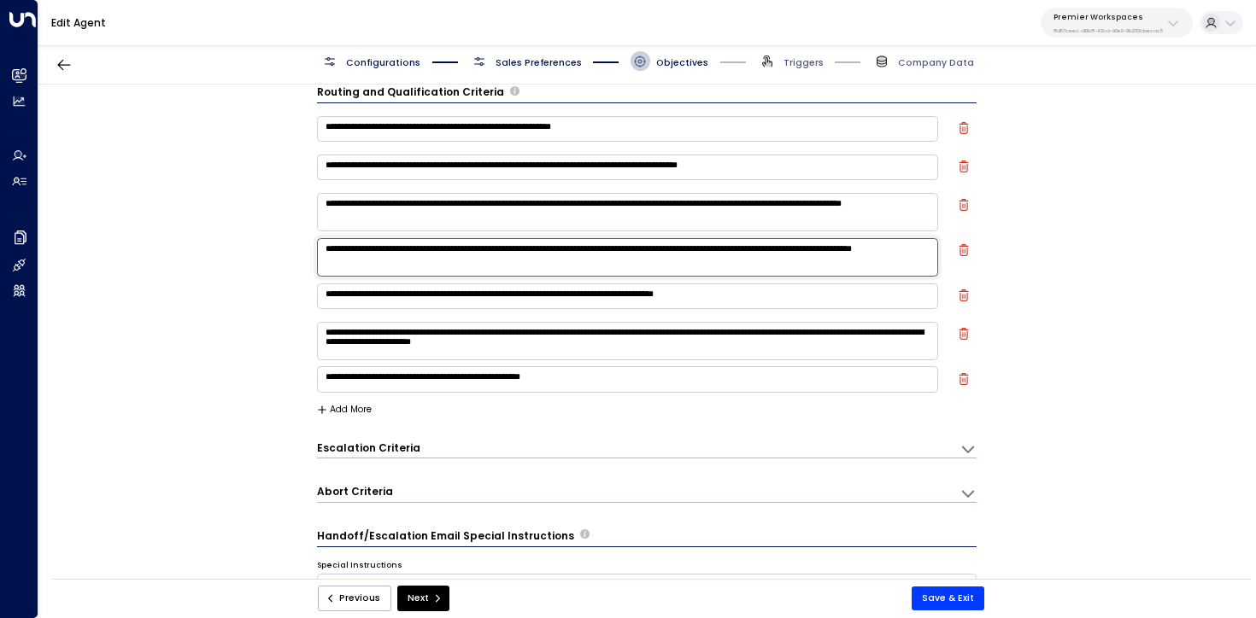
click at [531, 262] on textarea "**********" at bounding box center [628, 257] width 622 height 38
click at [428, 246] on textarea "**********" at bounding box center [628, 257] width 622 height 38
drag, startPoint x: 530, startPoint y: 264, endPoint x: 225, endPoint y: 225, distance: 308.3
click at [225, 225] on div "**********" at bounding box center [646, 336] width 1216 height 503
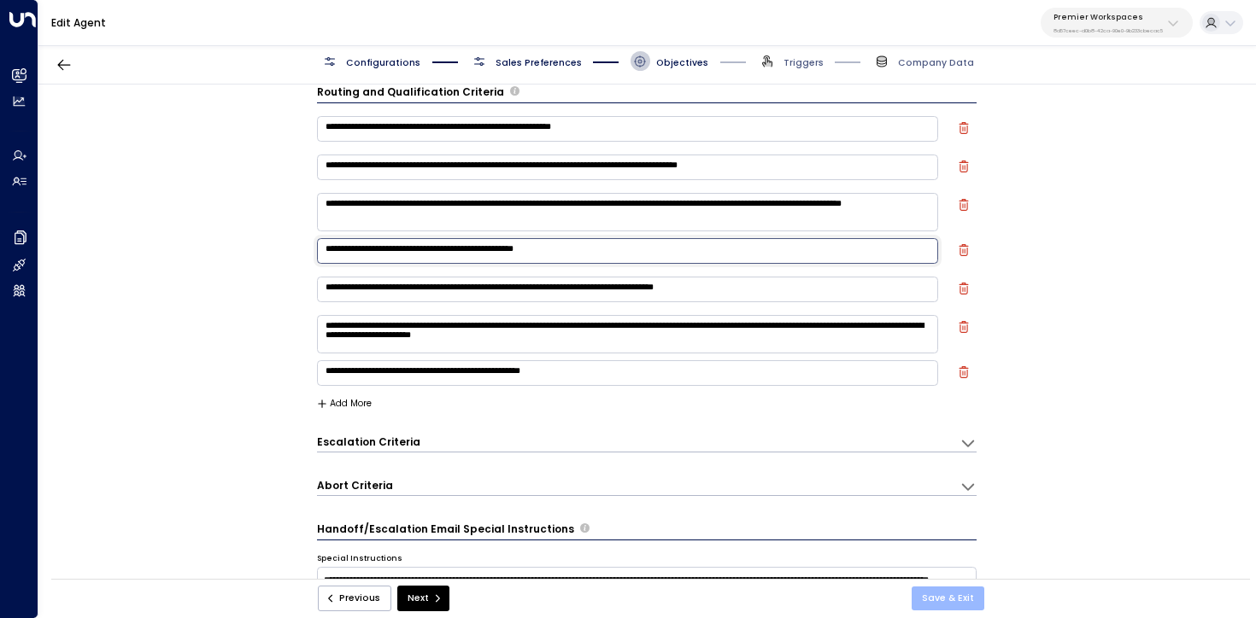
type textarea "**********"
click at [964, 599] on button "Save & Exit" at bounding box center [947, 599] width 73 height 24
